Goal: Information Seeking & Learning: Learn about a topic

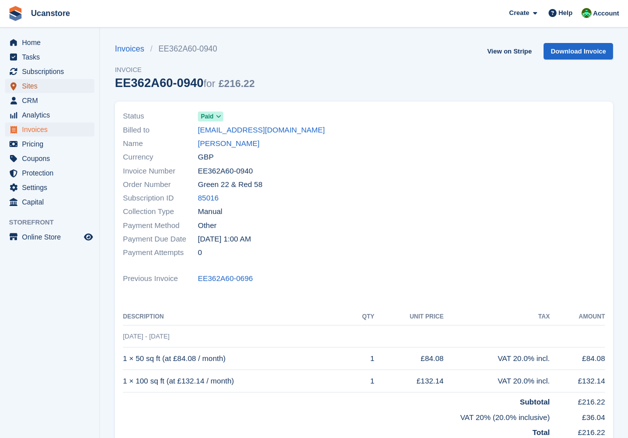
click at [29, 83] on span "Sites" at bounding box center [52, 86] width 60 height 14
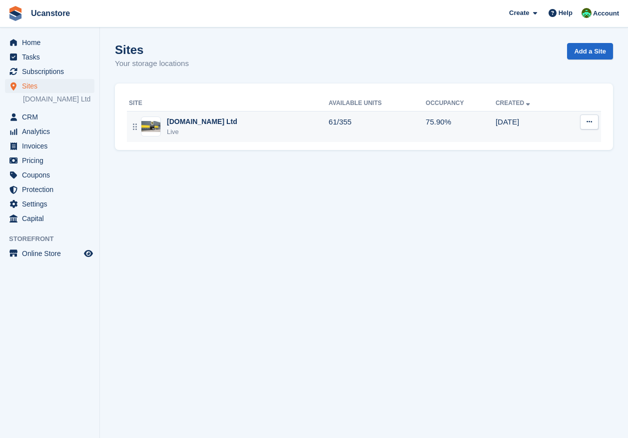
click at [230, 128] on div "Ucanstore.com Ltd Live" at bounding box center [229, 126] width 200 height 20
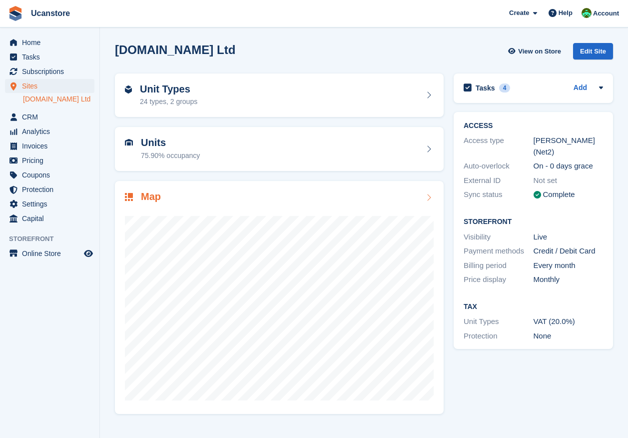
click at [182, 144] on h2 "Units" at bounding box center [170, 142] width 59 height 11
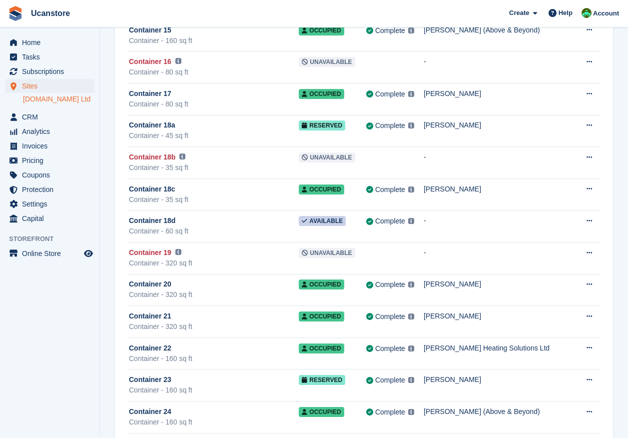
scroll to position [2698, 0]
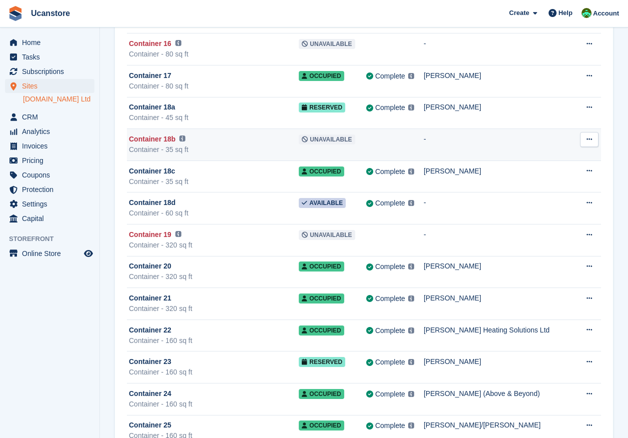
click at [234, 146] on div "Container - 35 sq ft" at bounding box center [214, 149] width 170 height 10
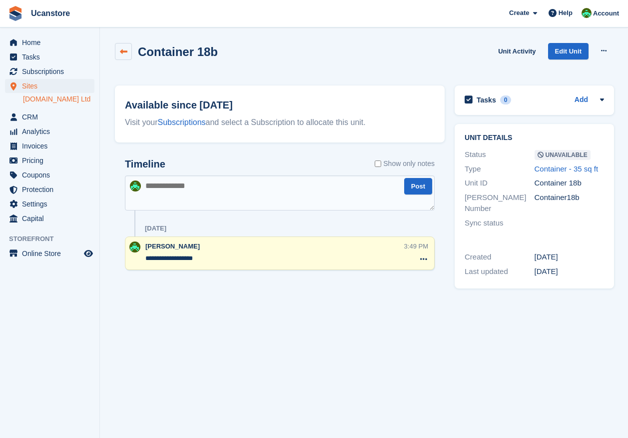
click at [122, 54] on icon at bounding box center [123, 51] width 7 height 7
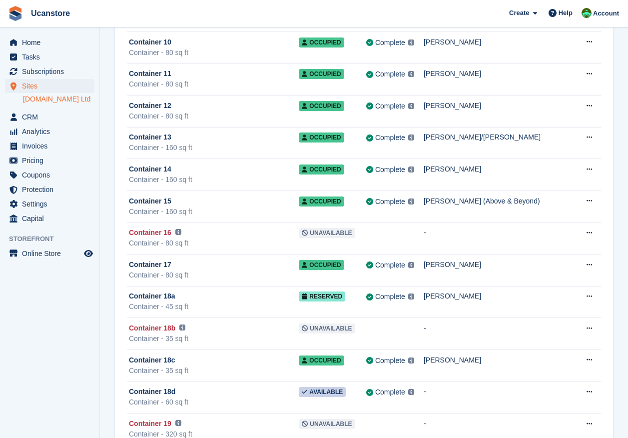
scroll to position [2598, 0]
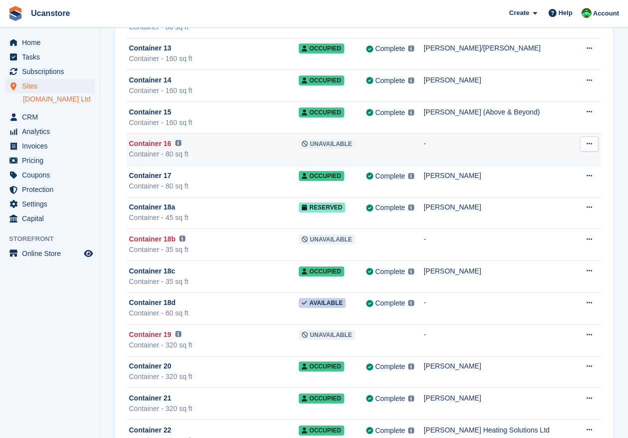
click at [236, 155] on div "Container - 80 sq ft" at bounding box center [214, 154] width 170 height 10
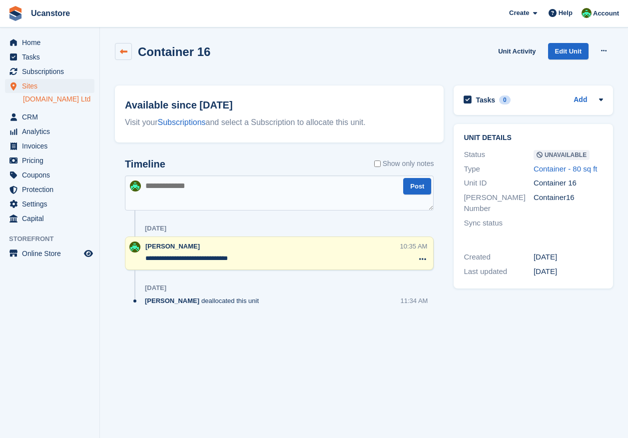
click at [121, 51] on icon at bounding box center [123, 51] width 7 height 7
